Goal: Transaction & Acquisition: Purchase product/service

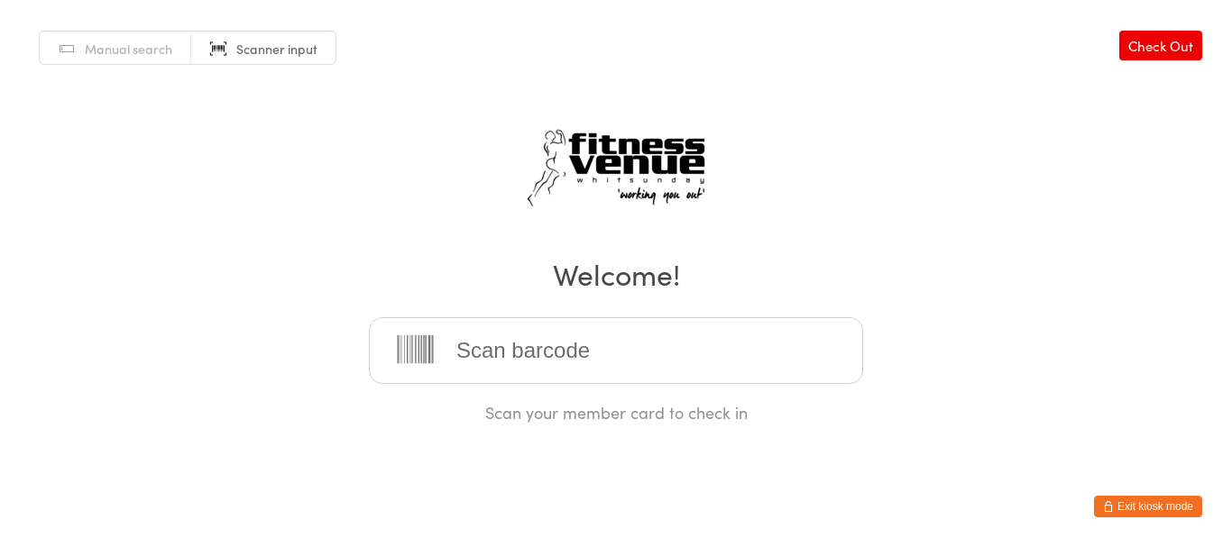
click at [731, 361] on input "search" at bounding box center [616, 350] width 494 height 67
click at [784, 234] on div "Manual search Scanner input Check Out Welcome! Scan your member card to check in" at bounding box center [616, 212] width 1232 height 424
click at [661, 327] on input "search" at bounding box center [616, 350] width 494 height 67
click at [1129, 517] on button "Exit kiosk mode" at bounding box center [1148, 507] width 108 height 22
click at [1123, 509] on button "Exit kiosk mode" at bounding box center [1148, 507] width 108 height 22
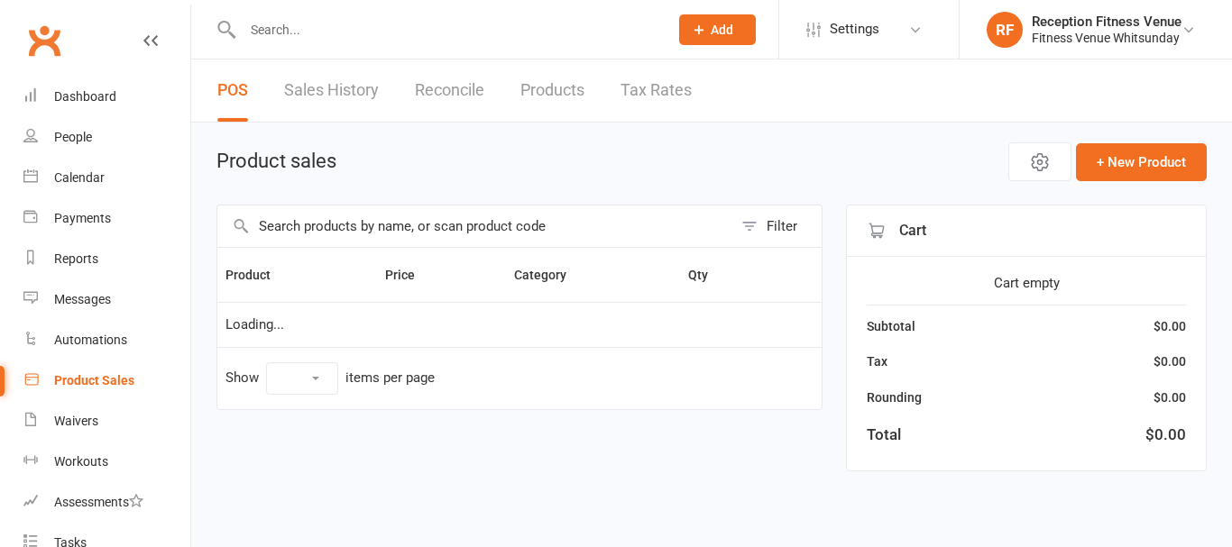
select select "100"
click at [110, 369] on link "Product Sales" at bounding box center [106, 381] width 167 height 41
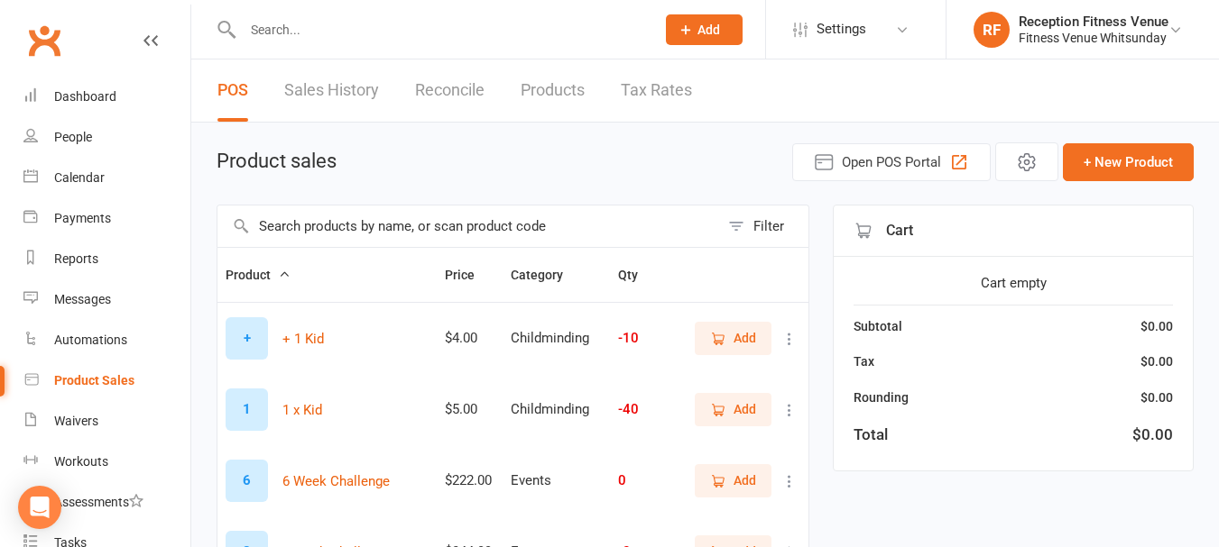
click at [345, 234] on input "text" at bounding box center [467, 226] width 501 height 41
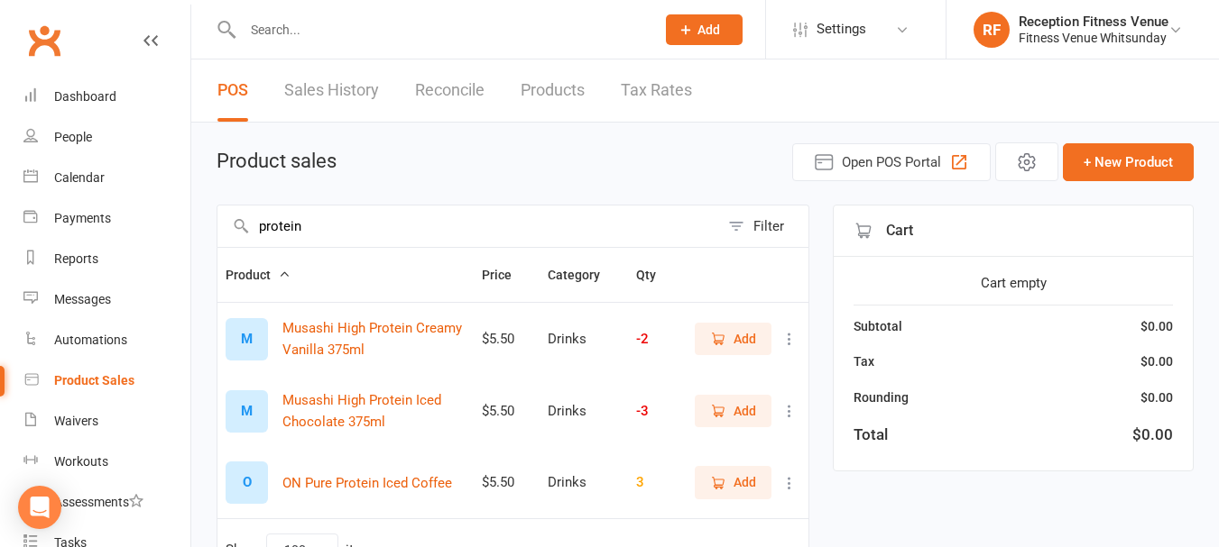
scroll to position [90, 0]
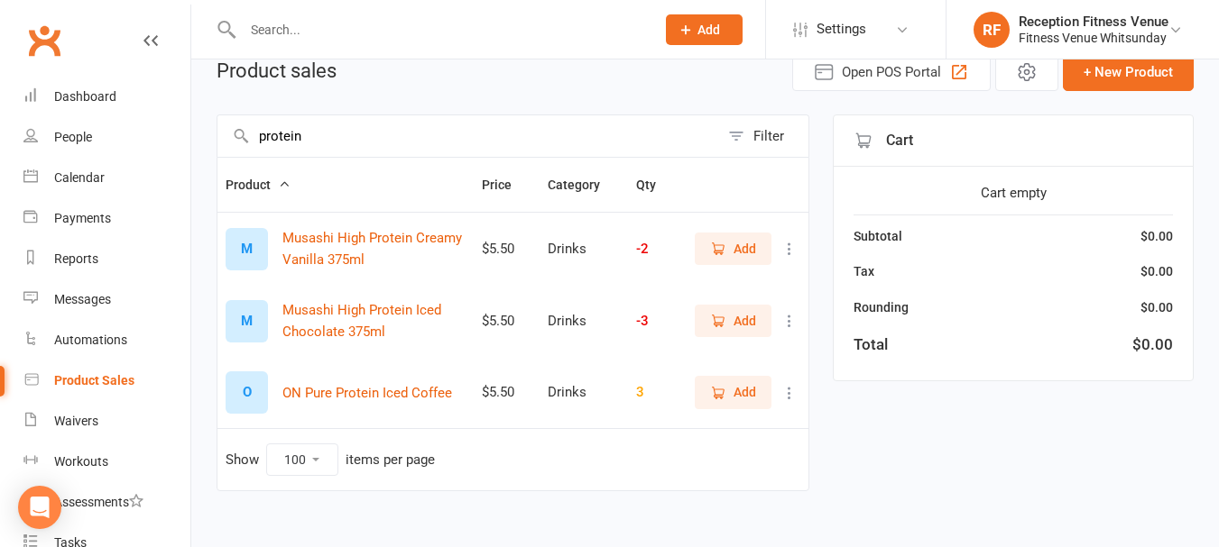
click at [433, 132] on input "protein" at bounding box center [467, 135] width 501 height 41
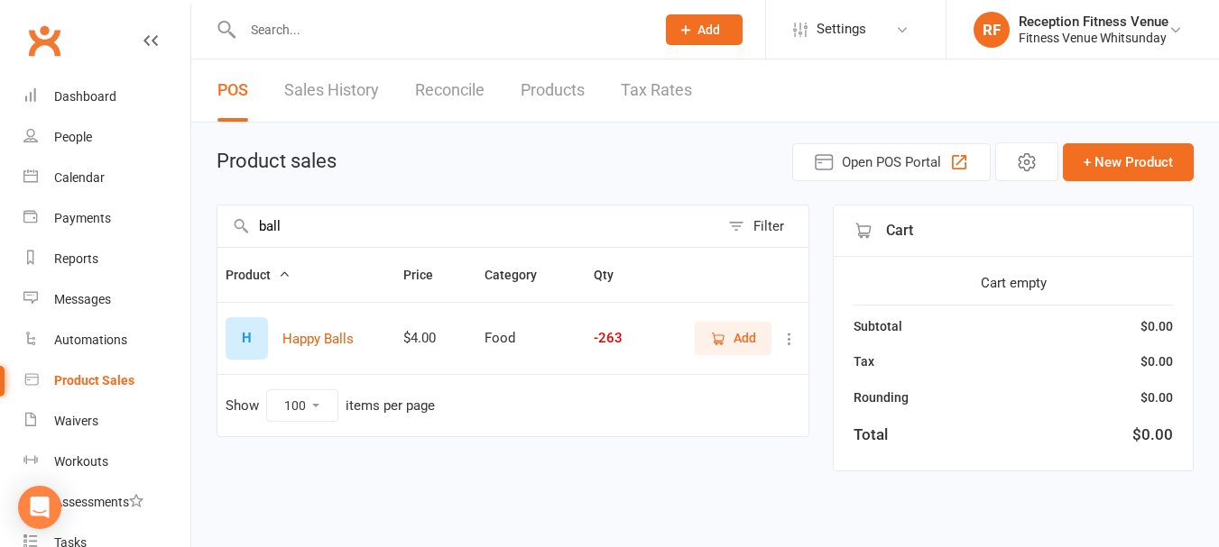
scroll to position [0, 0]
click at [769, 346] on button "Add" at bounding box center [746, 338] width 77 height 32
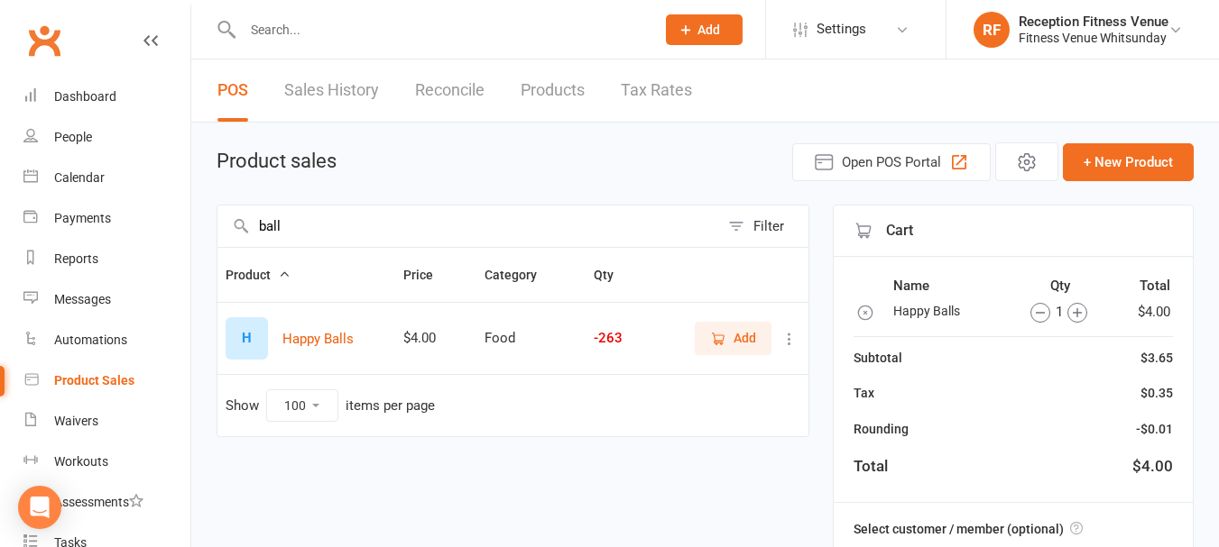
click at [461, 224] on input "ball" at bounding box center [467, 226] width 501 height 41
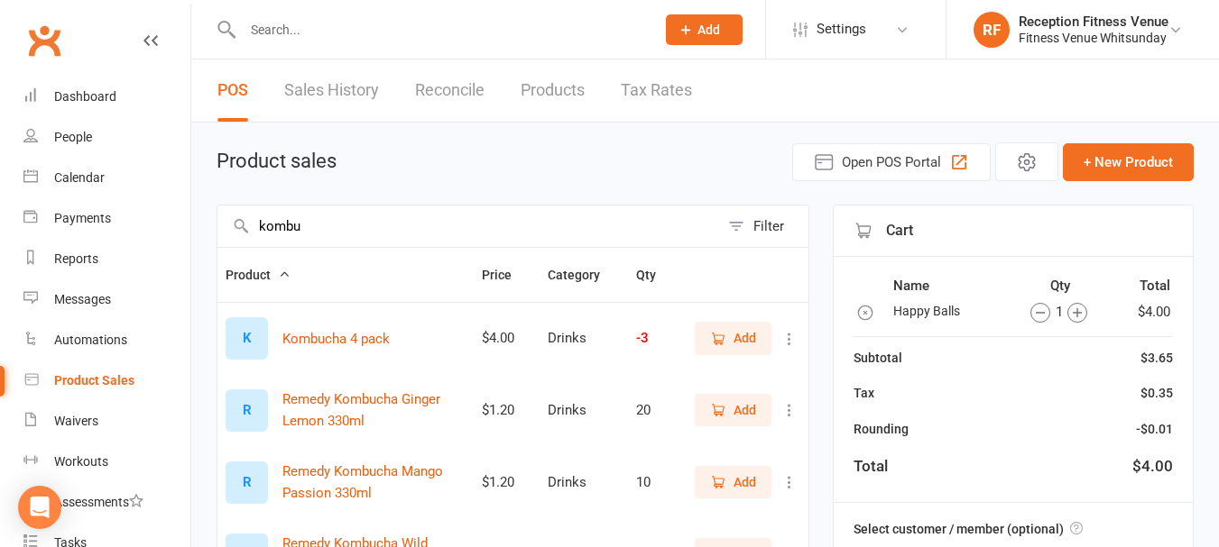
scroll to position [180, 0]
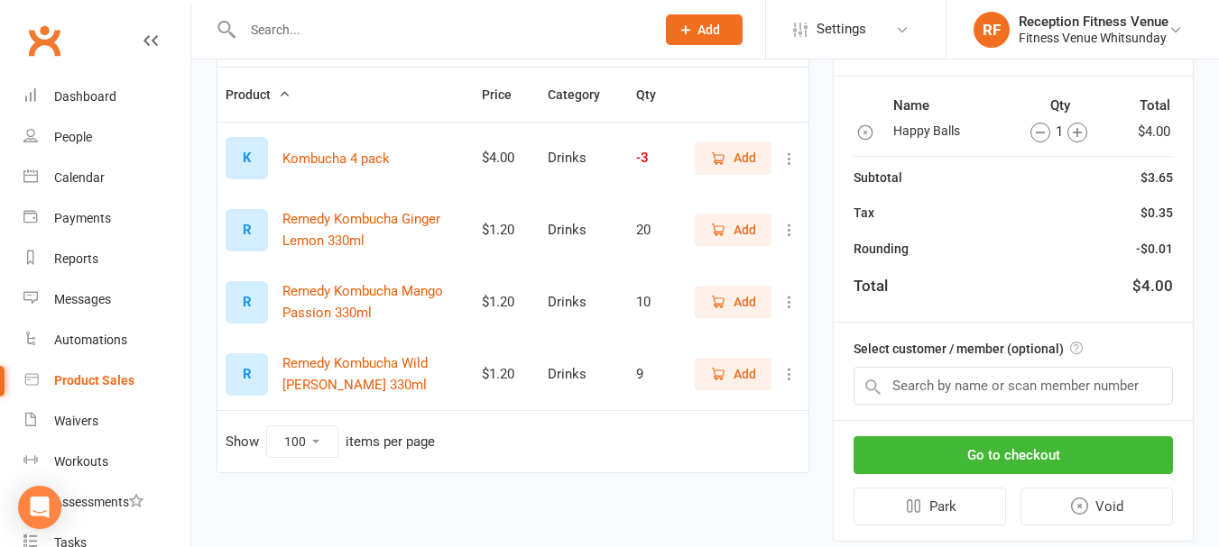
type input "kombu"
click at [741, 234] on span "Add" at bounding box center [744, 230] width 23 height 20
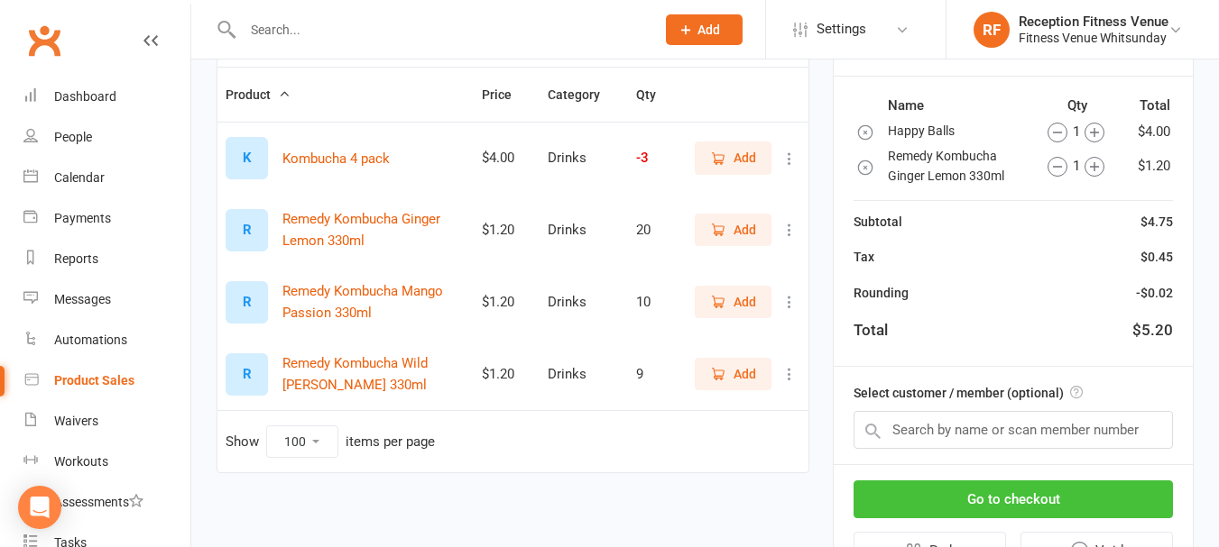
click at [1143, 502] on button "Go to checkout" at bounding box center [1012, 500] width 319 height 38
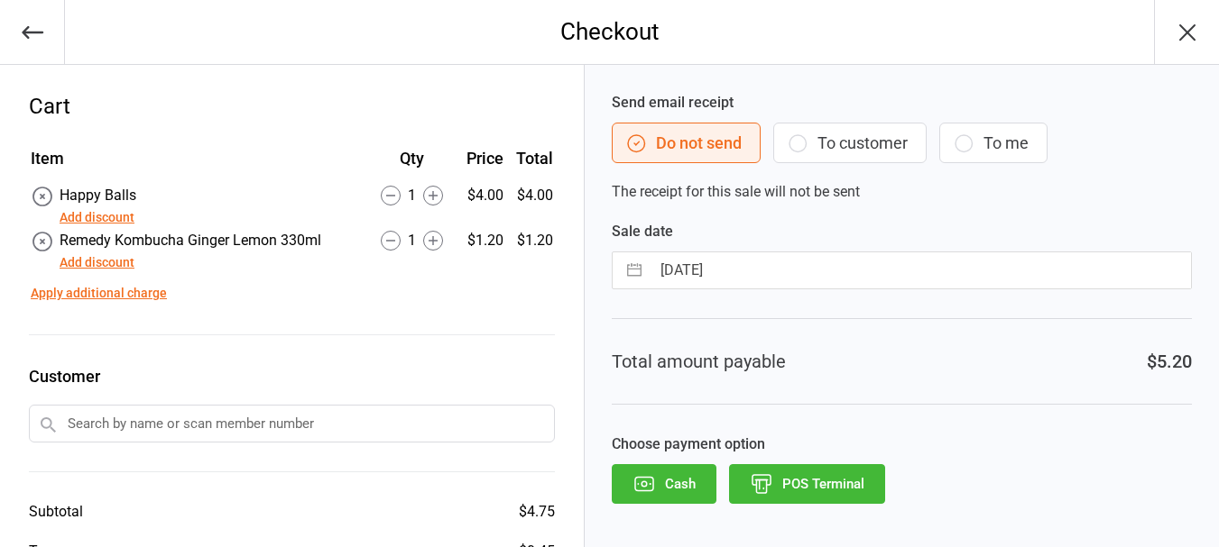
click at [856, 483] on button "POS Terminal" at bounding box center [807, 485] width 156 height 40
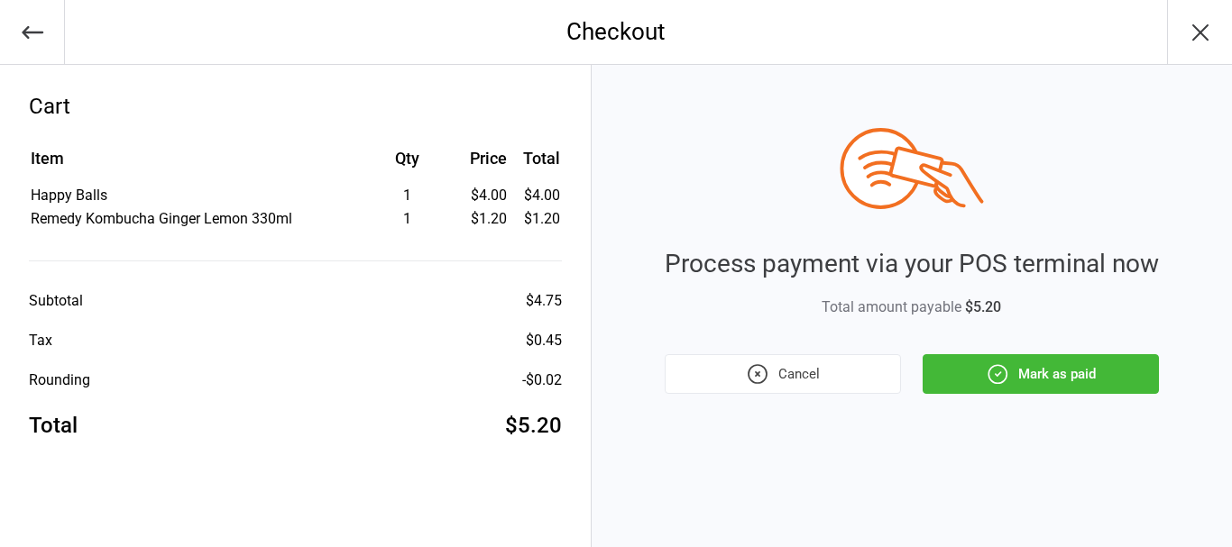
click at [1007, 385] on icon "button" at bounding box center [997, 374] width 23 height 23
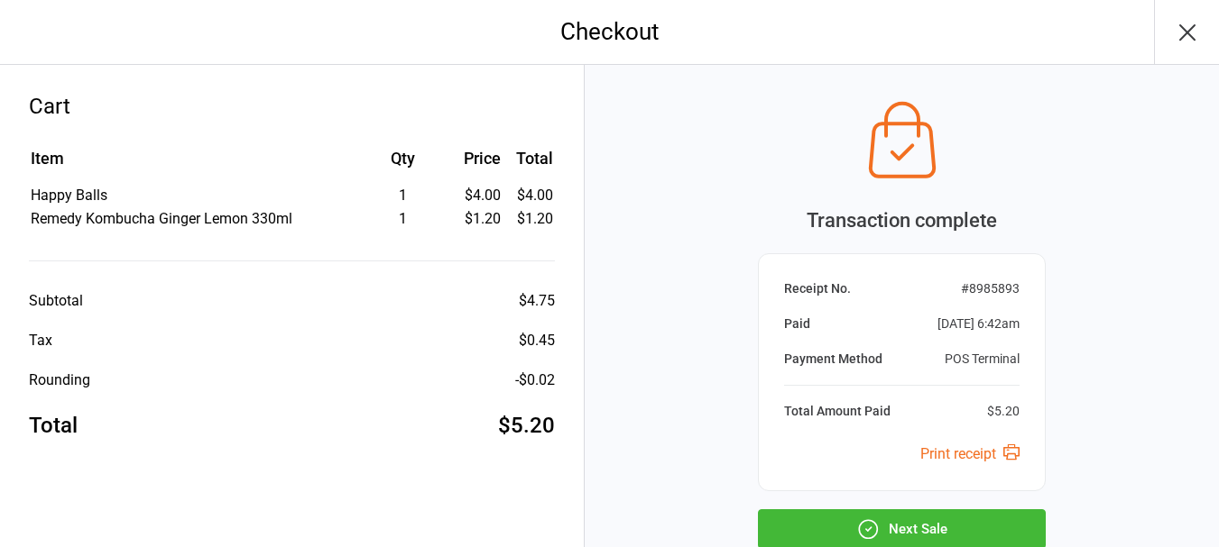
click at [943, 525] on button "Next Sale" at bounding box center [902, 530] width 288 height 40
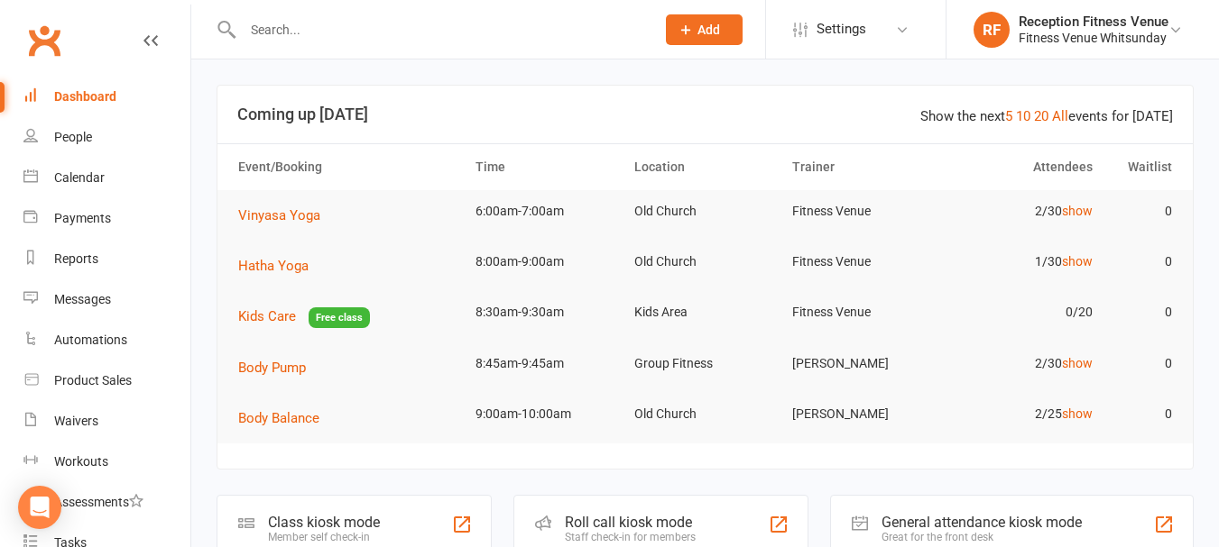
scroll to position [361, 0]
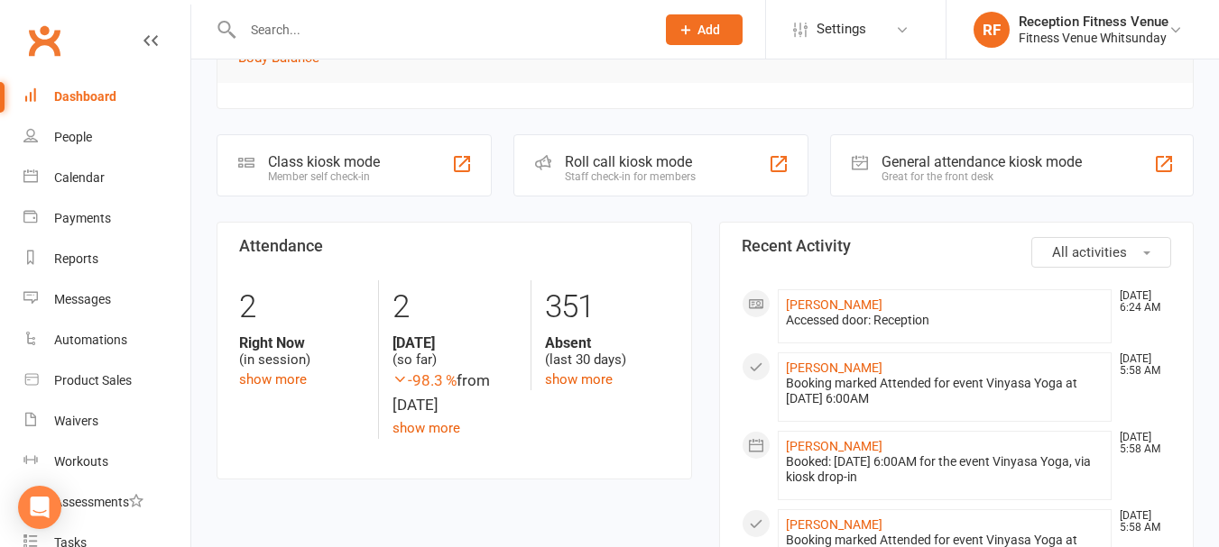
click at [966, 157] on div "General attendance kiosk mode" at bounding box center [981, 161] width 200 height 17
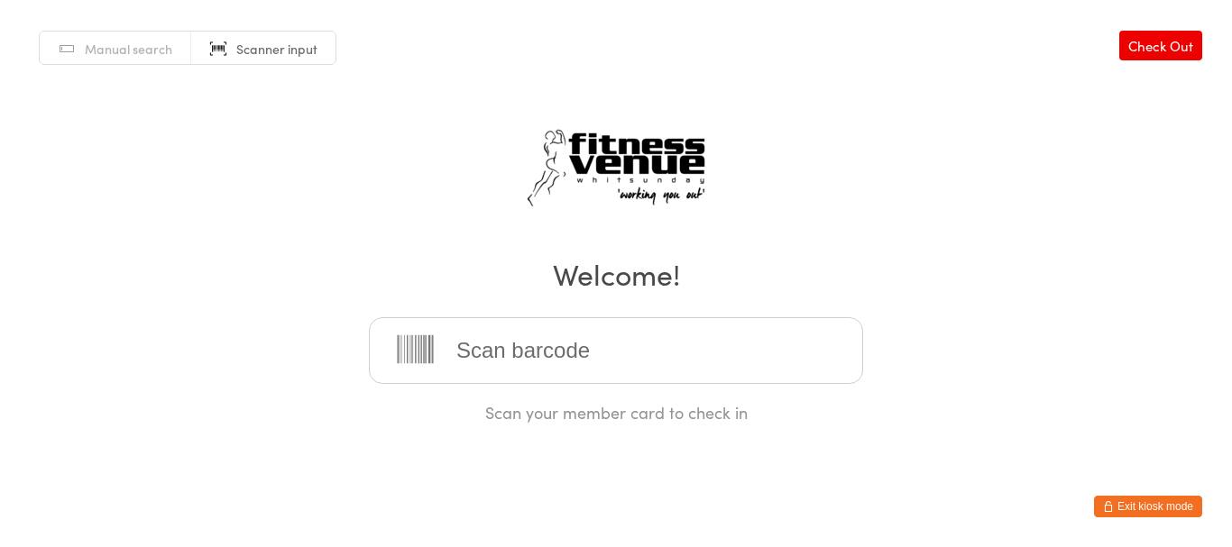
drag, startPoint x: 0, startPoint y: 0, endPoint x: 639, endPoint y: 328, distance: 718.0
click at [635, 341] on input "search" at bounding box center [616, 350] width 494 height 67
click at [740, 327] on input "search" at bounding box center [616, 350] width 494 height 67
drag, startPoint x: 734, startPoint y: 211, endPoint x: 698, endPoint y: 213, distance: 36.1
click at [705, 213] on div "Manual search Scanner input Check Out Welcome! Scan your member card to check in" at bounding box center [616, 212] width 1232 height 424
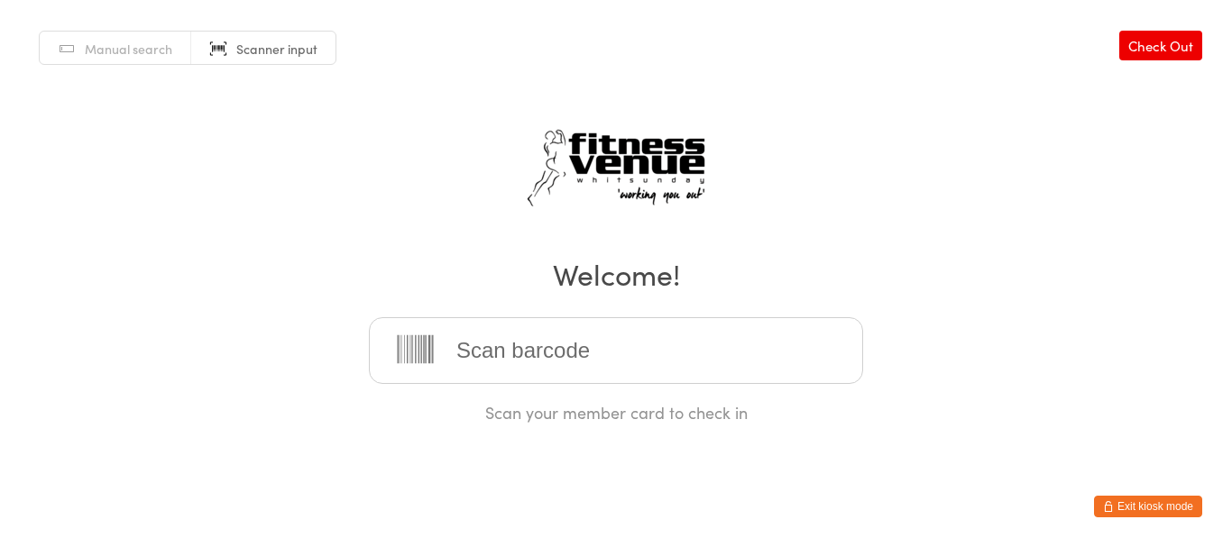
drag, startPoint x: 717, startPoint y: 354, endPoint x: 728, endPoint y: 333, distance: 24.2
click at [717, 354] on input "search" at bounding box center [616, 350] width 494 height 67
type input "12539"
type input "22353"
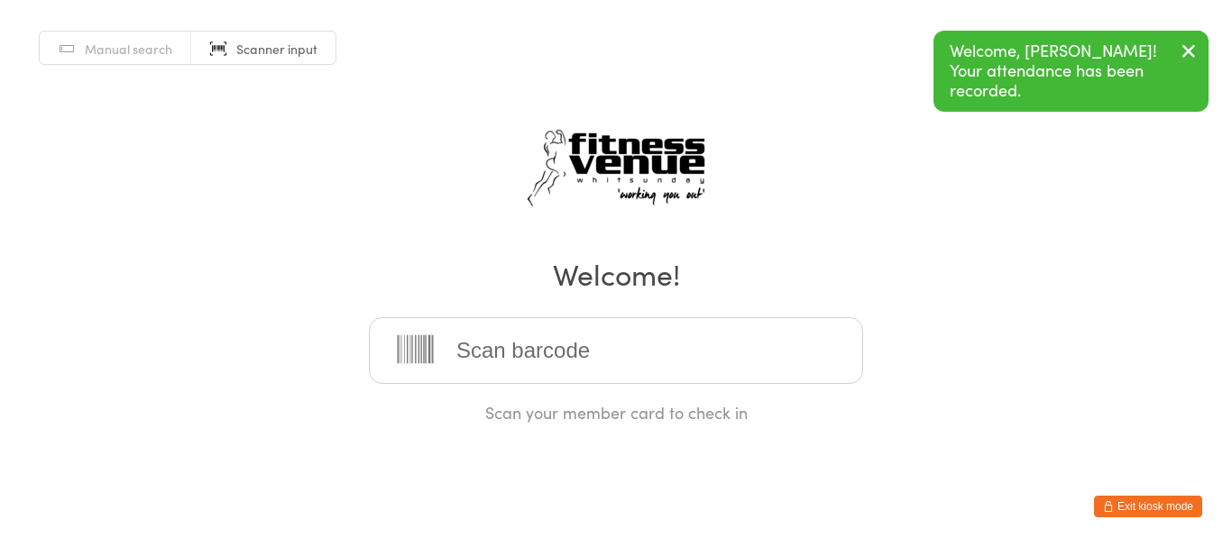
click at [627, 364] on input "search" at bounding box center [616, 350] width 494 height 67
